Goal: Task Accomplishment & Management: Use online tool/utility

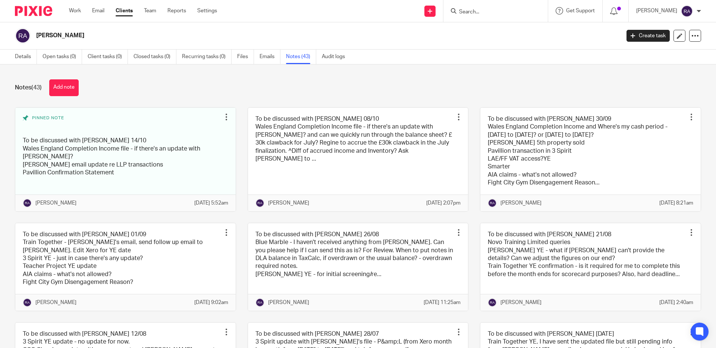
click at [497, 12] on input "Search" at bounding box center [491, 12] width 67 height 7
click at [490, 9] on input "Search" at bounding box center [491, 12] width 67 height 7
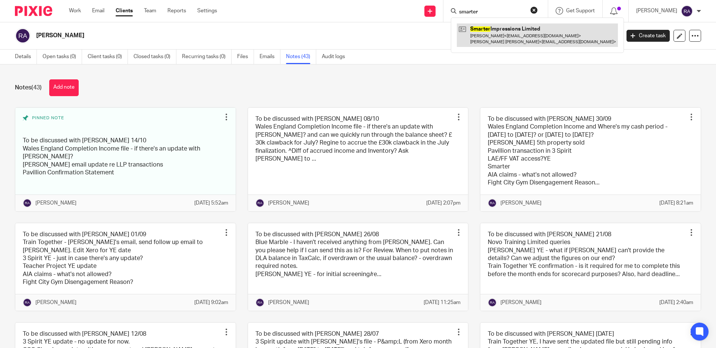
type input "smarter"
click at [494, 33] on link at bounding box center [537, 34] width 161 height 23
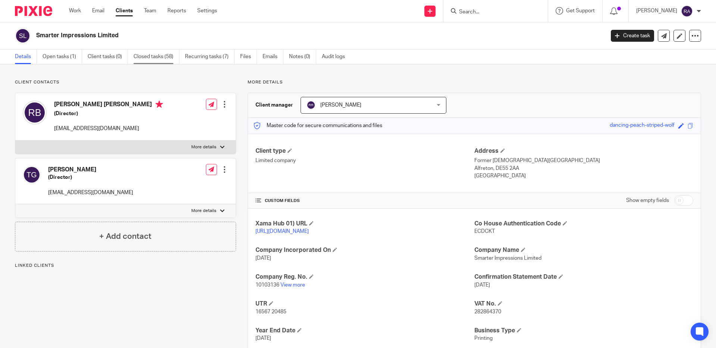
click at [166, 54] on link "Closed tasks (58)" at bounding box center [156, 57] width 46 height 15
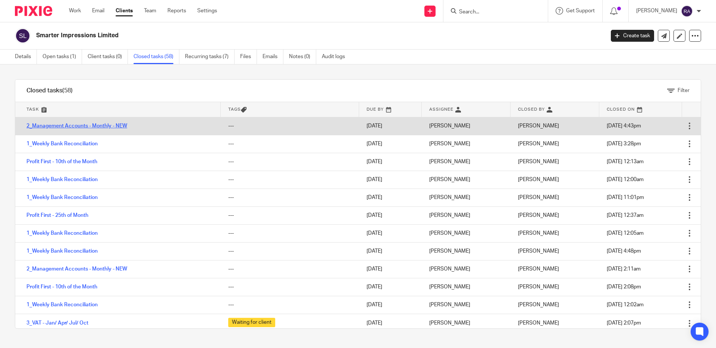
click at [97, 128] on link "2_Management Accounts - Monthly - NEW" at bounding box center [76, 125] width 101 height 5
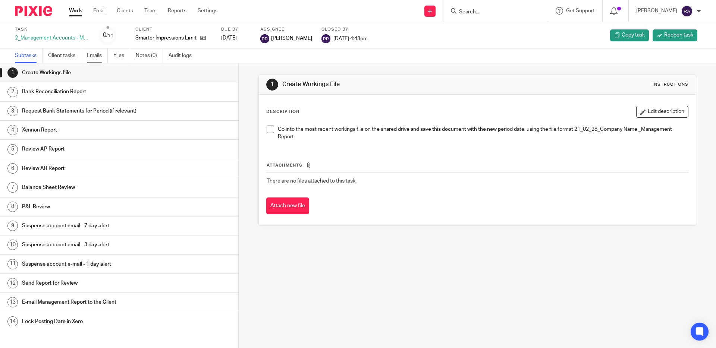
click at [94, 56] on link "Emails" at bounding box center [97, 55] width 21 height 15
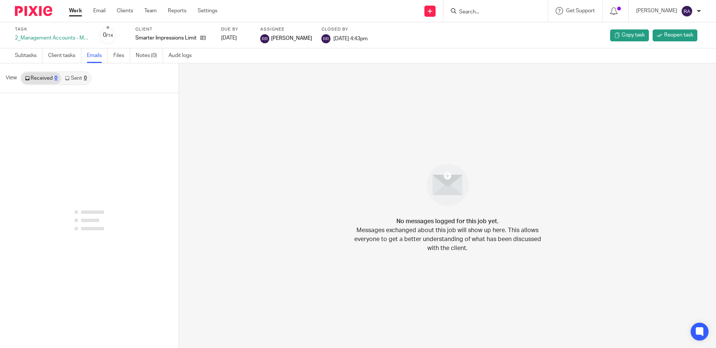
click at [490, 14] on input "Search" at bounding box center [491, 12] width 67 height 7
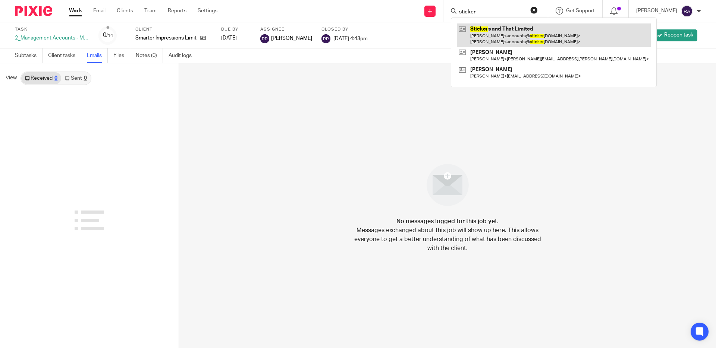
type input "sticker"
click at [512, 31] on link at bounding box center [554, 34] width 194 height 23
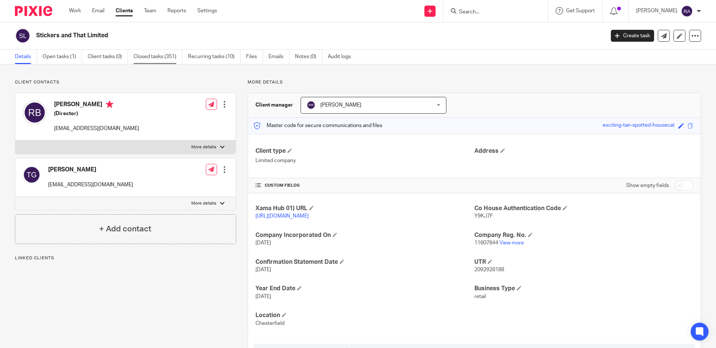
click at [152, 58] on link "Closed tasks (351)" at bounding box center [157, 57] width 49 height 15
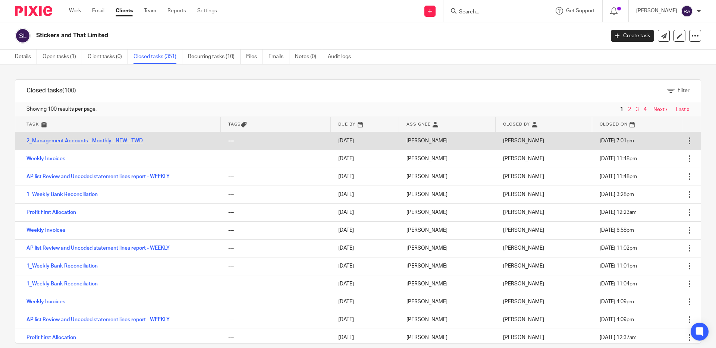
click at [57, 140] on link "2_Management Accounts - Monthly - NEW - TWD" at bounding box center [84, 140] width 116 height 5
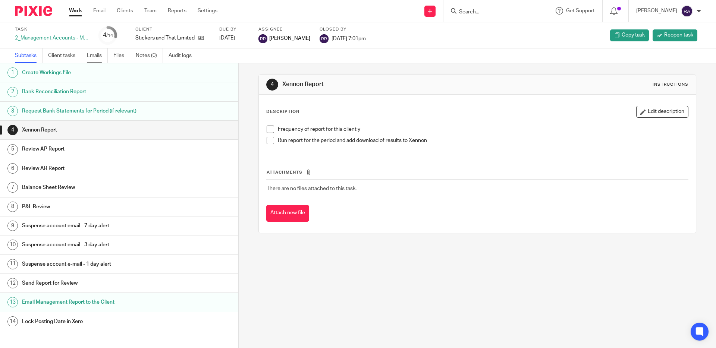
click at [99, 56] on link "Emails" at bounding box center [97, 55] width 21 height 15
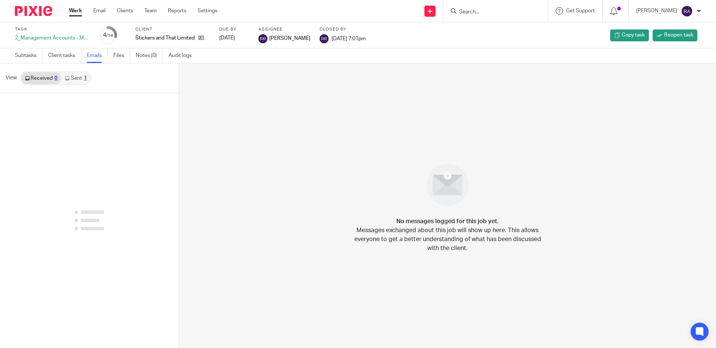
click at [79, 76] on link "Sent 1" at bounding box center [75, 78] width 29 height 12
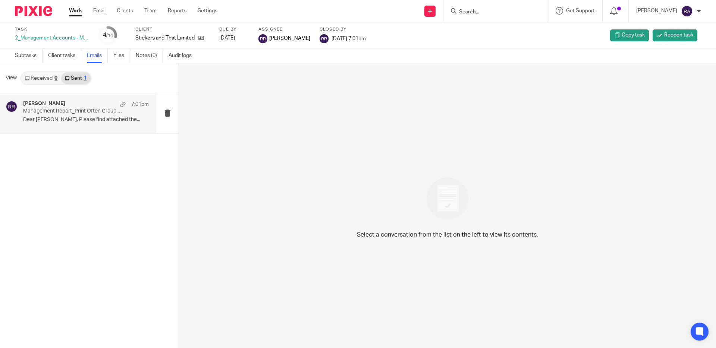
click at [72, 111] on p "Management Report_Print Often Group - Stickers and That | Smarter Impressions" at bounding box center [73, 111] width 101 height 6
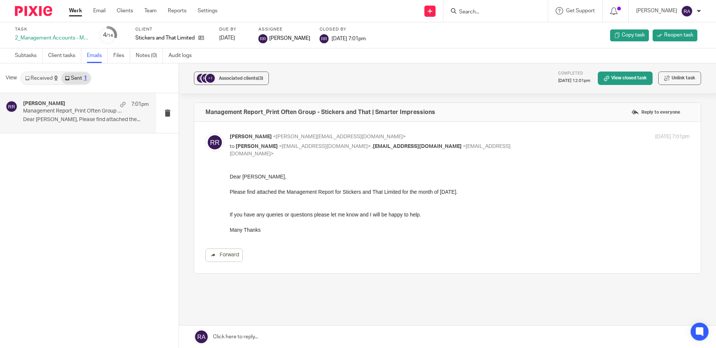
click at [74, 12] on link "Work" at bounding box center [75, 10] width 13 height 7
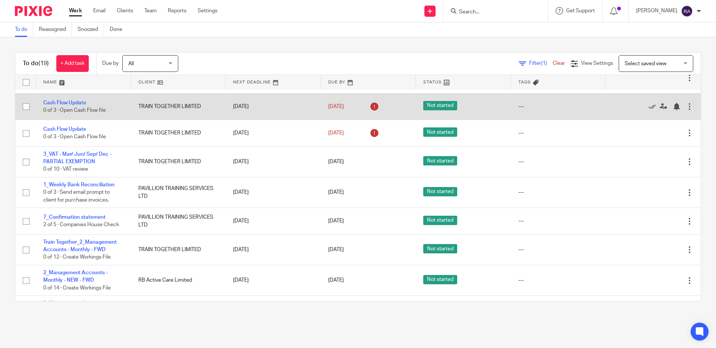
scroll to position [79, 0]
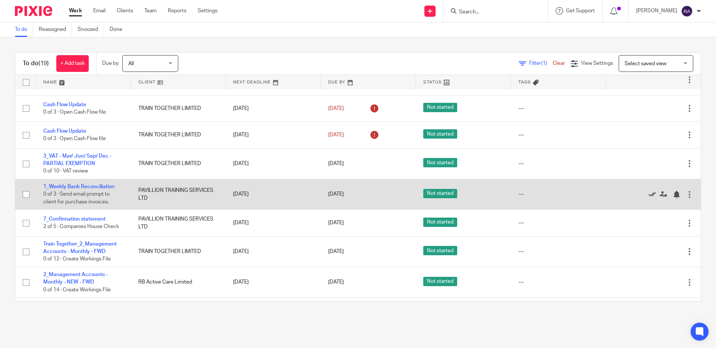
click at [652, 196] on icon at bounding box center [651, 194] width 7 height 7
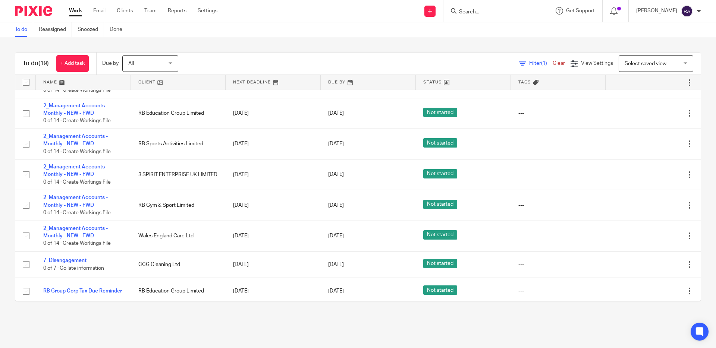
scroll to position [255, 0]
